Goal: Information Seeking & Learning: Check status

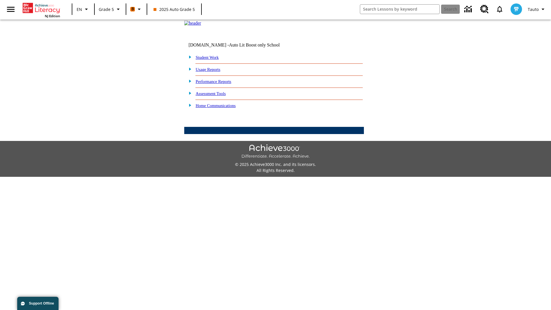
click at [220, 84] on link "Performance Reports" at bounding box center [214, 81] width 36 height 5
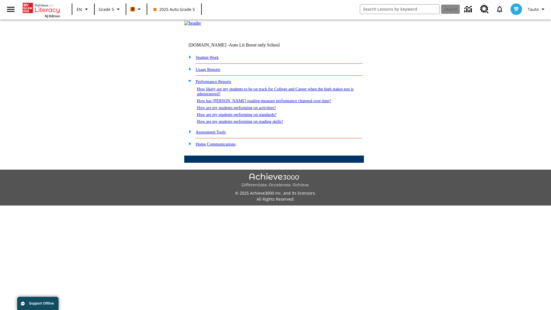
click at [261, 103] on link "How has [PERSON_NAME] reading measure performance changed over time?" at bounding box center [264, 100] width 134 height 5
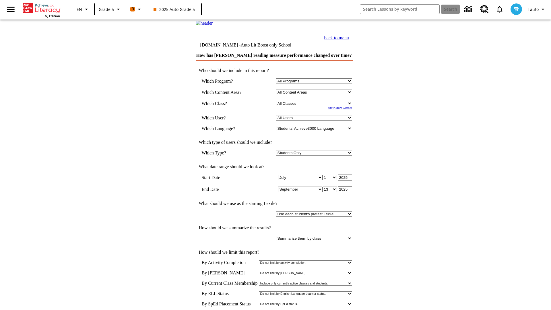
click at [315, 106] on select "Select a Class: All Classes 2025 Auto Grade 5 OL 2025 Auto Grade 6" at bounding box center [314, 103] width 76 height 5
select select "11133131"
click at [315, 121] on select "All Users Cat, Sautoen Cat, Sautoes Cat, Sautoss Donotlogin, Sautoen Twoschools…" at bounding box center [314, 117] width 76 height 5
select select "21437107"
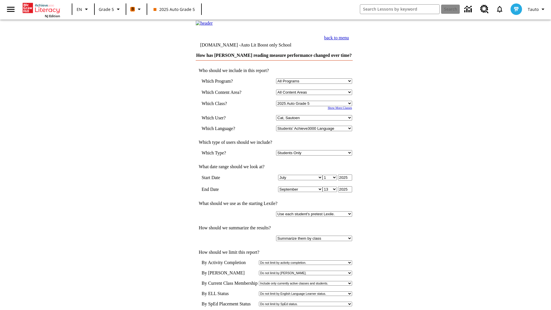
scroll to position [3, 0]
